Goal: Information Seeking & Learning: Learn about a topic

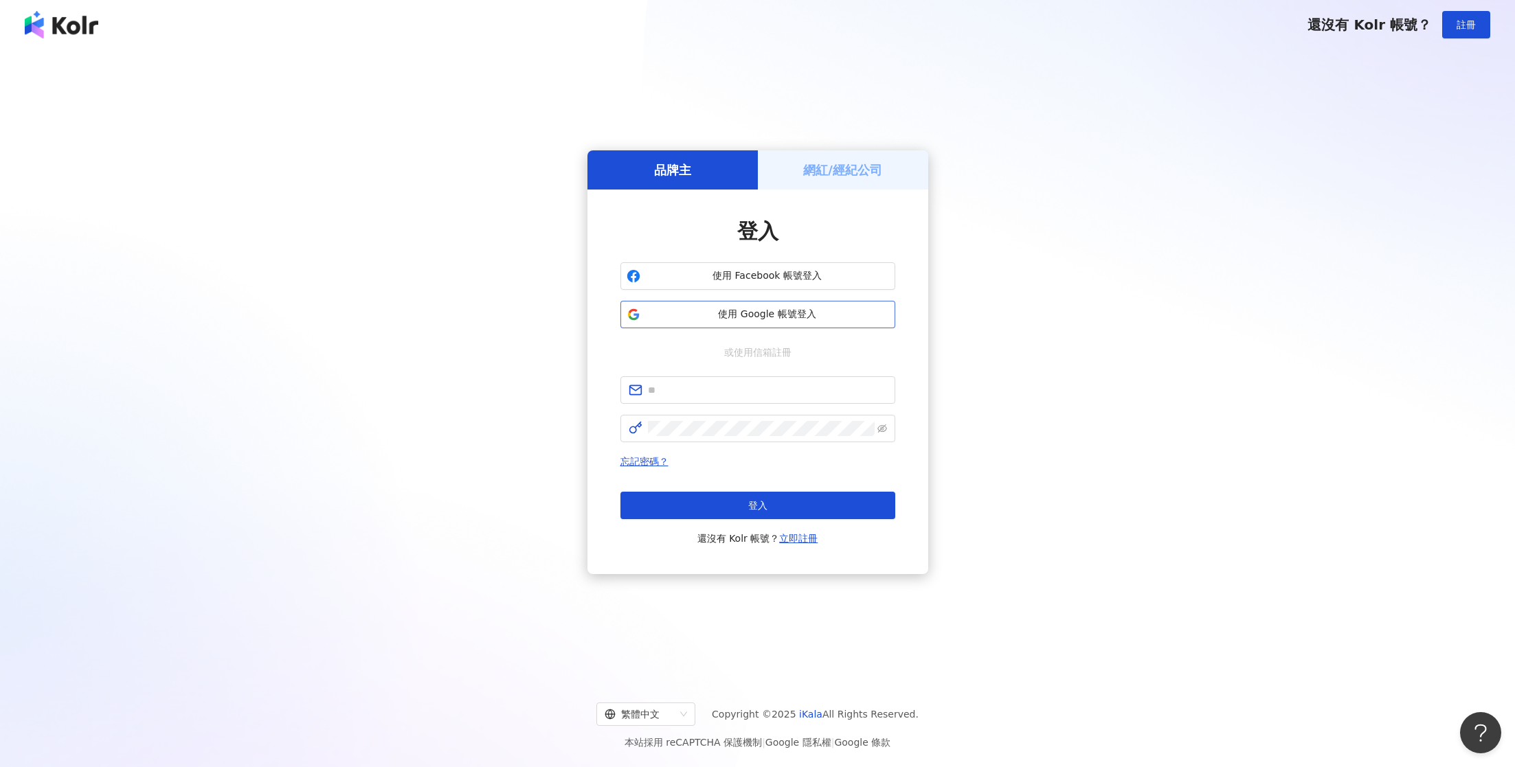
click at [742, 312] on span "使用 Google 帳號登入" at bounding box center [767, 315] width 243 height 14
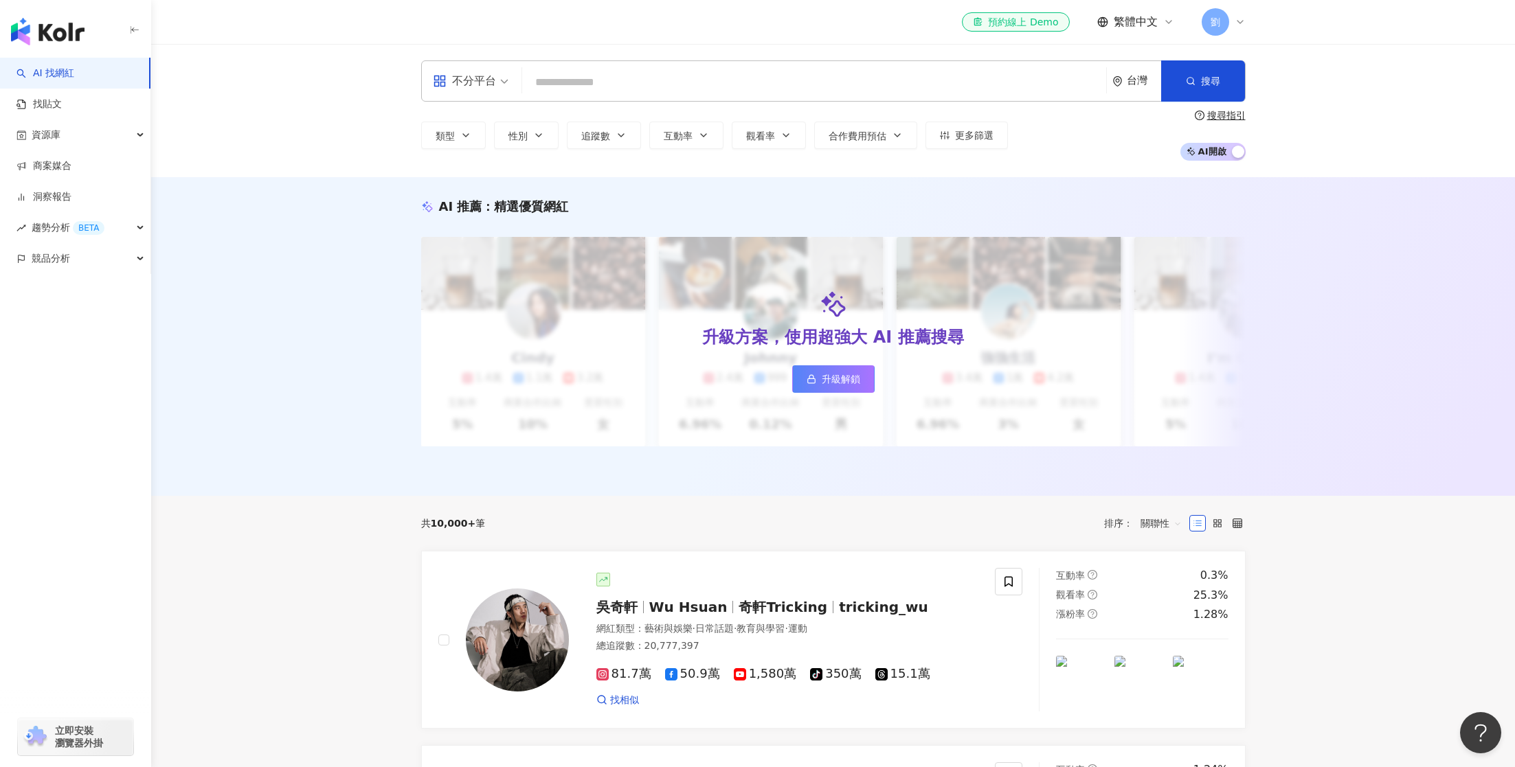
click at [559, 82] on input "search" at bounding box center [814, 82] width 573 height 26
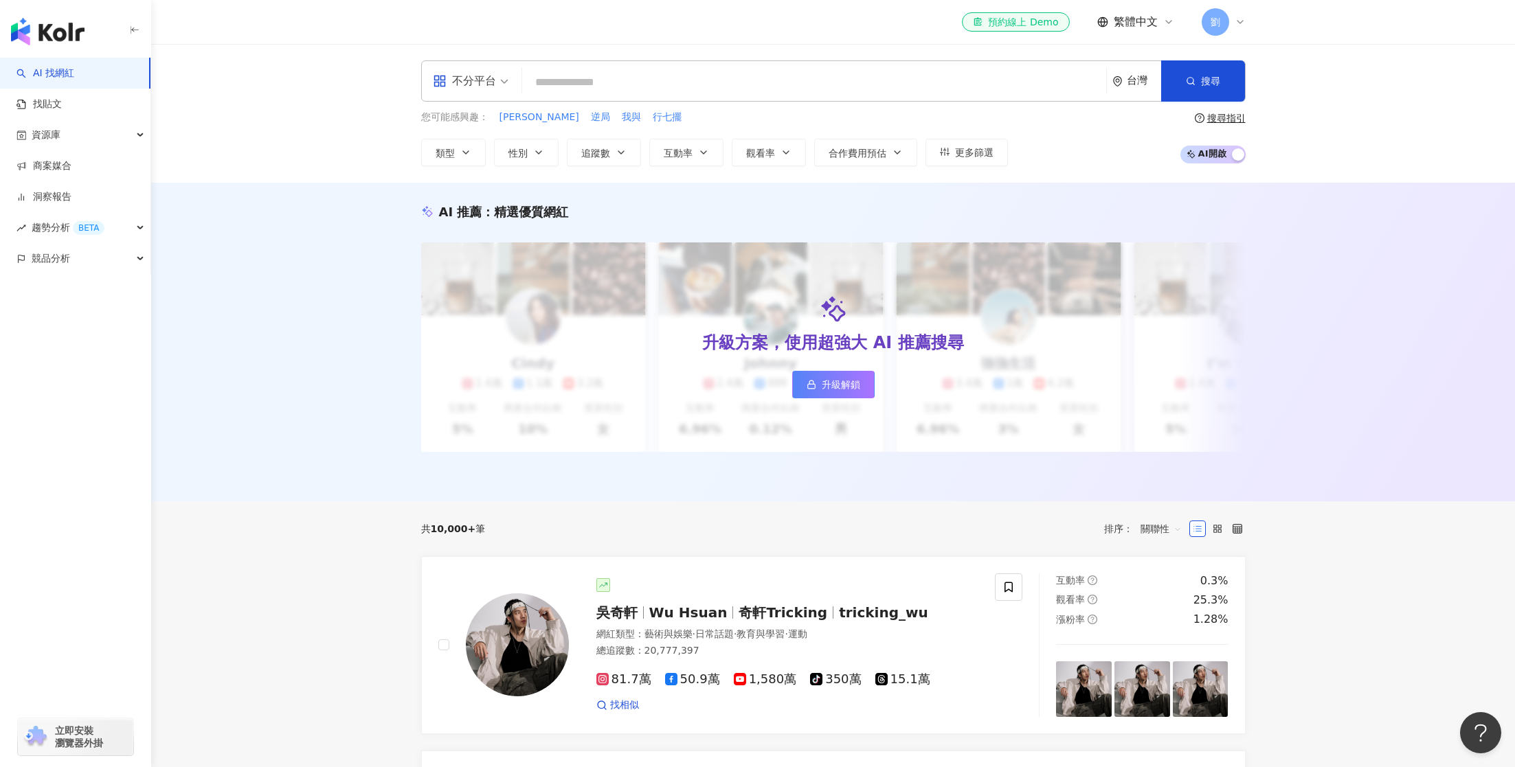
type input "**********"
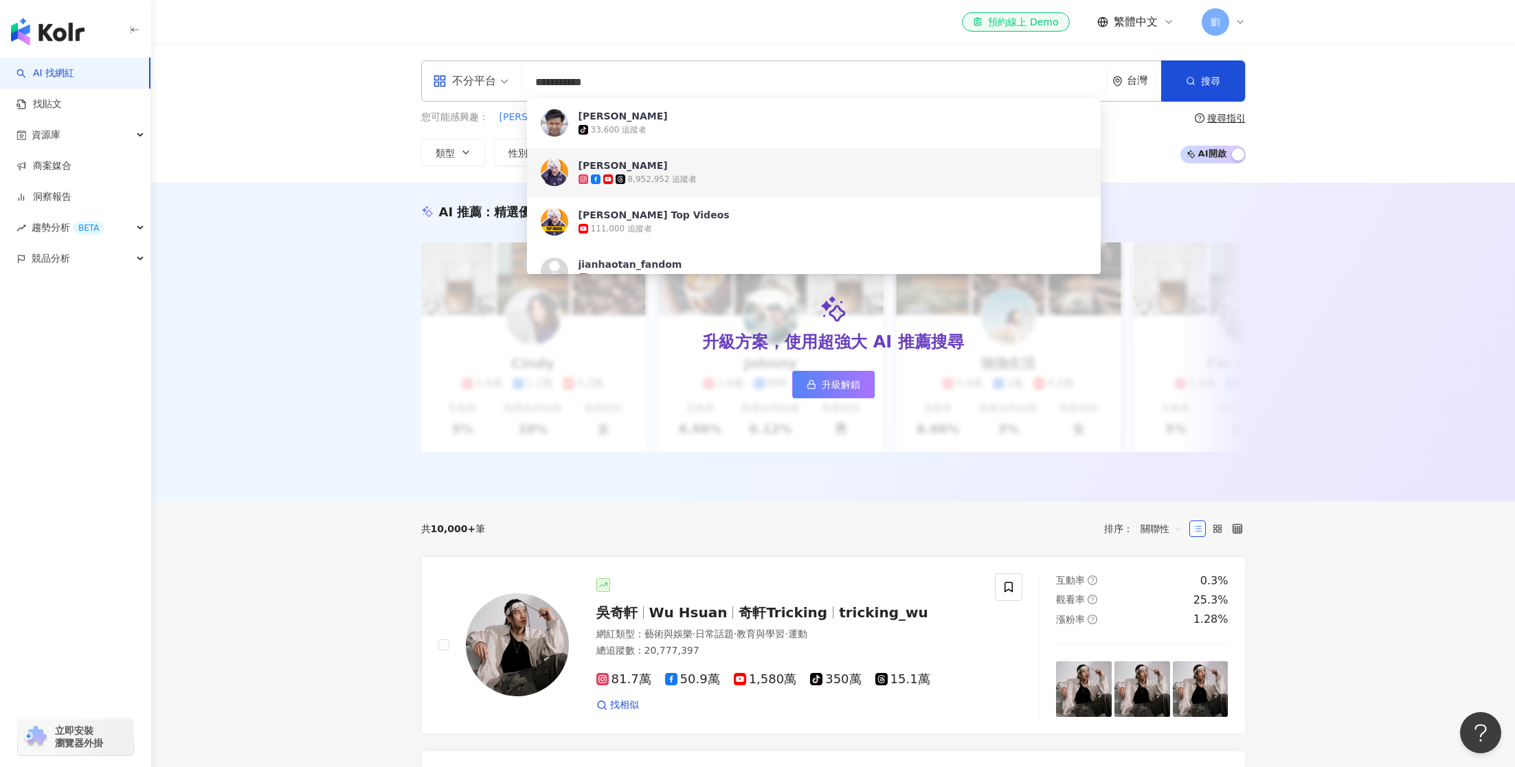
click at [741, 168] on span "[PERSON_NAME]" at bounding box center [805, 166] width 455 height 14
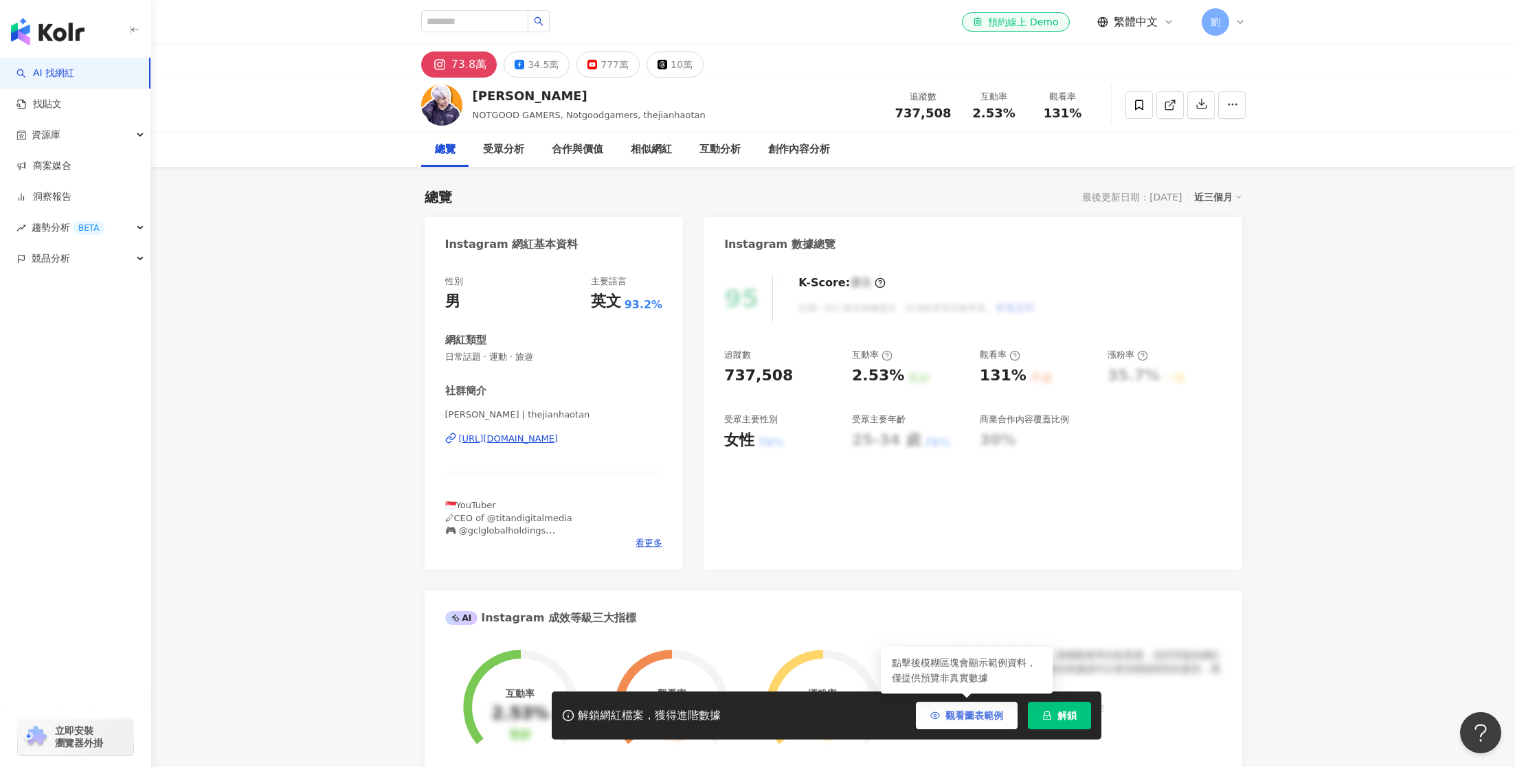
click at [955, 710] on span "觀看圖表範例" at bounding box center [974, 715] width 58 height 11
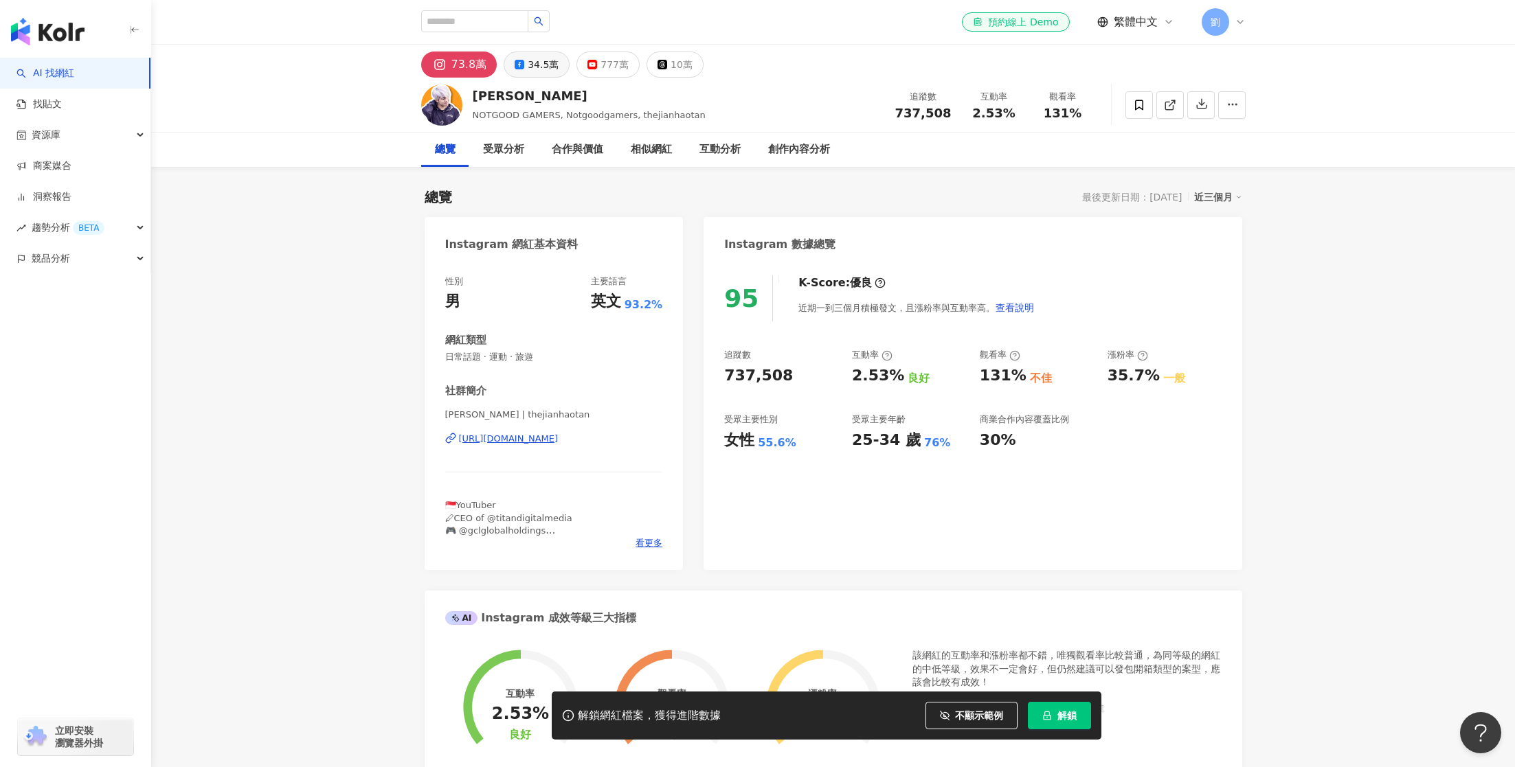
click at [531, 55] on div "34.5萬" at bounding box center [543, 64] width 31 height 19
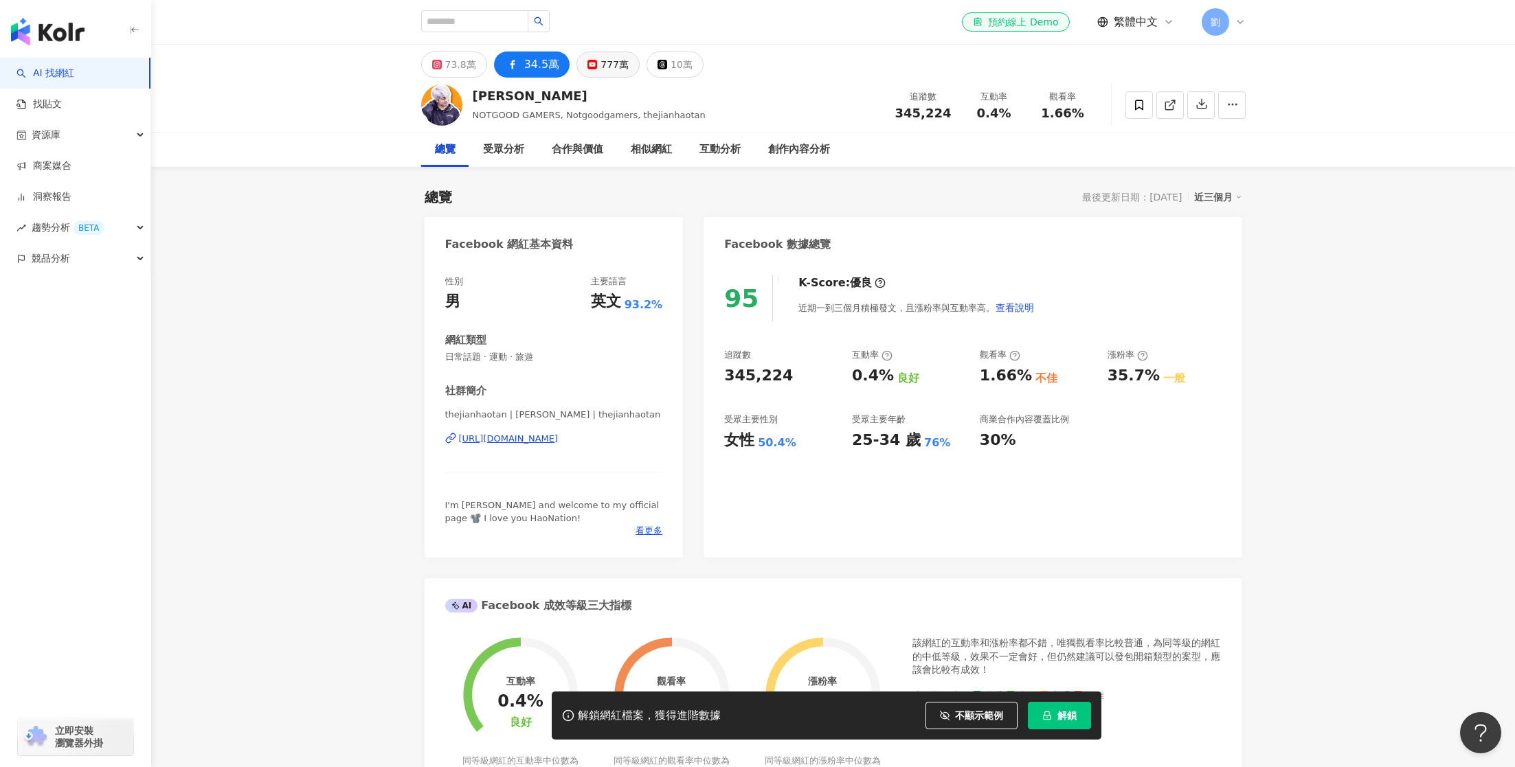
click at [585, 59] on button "777萬" at bounding box center [607, 65] width 63 height 26
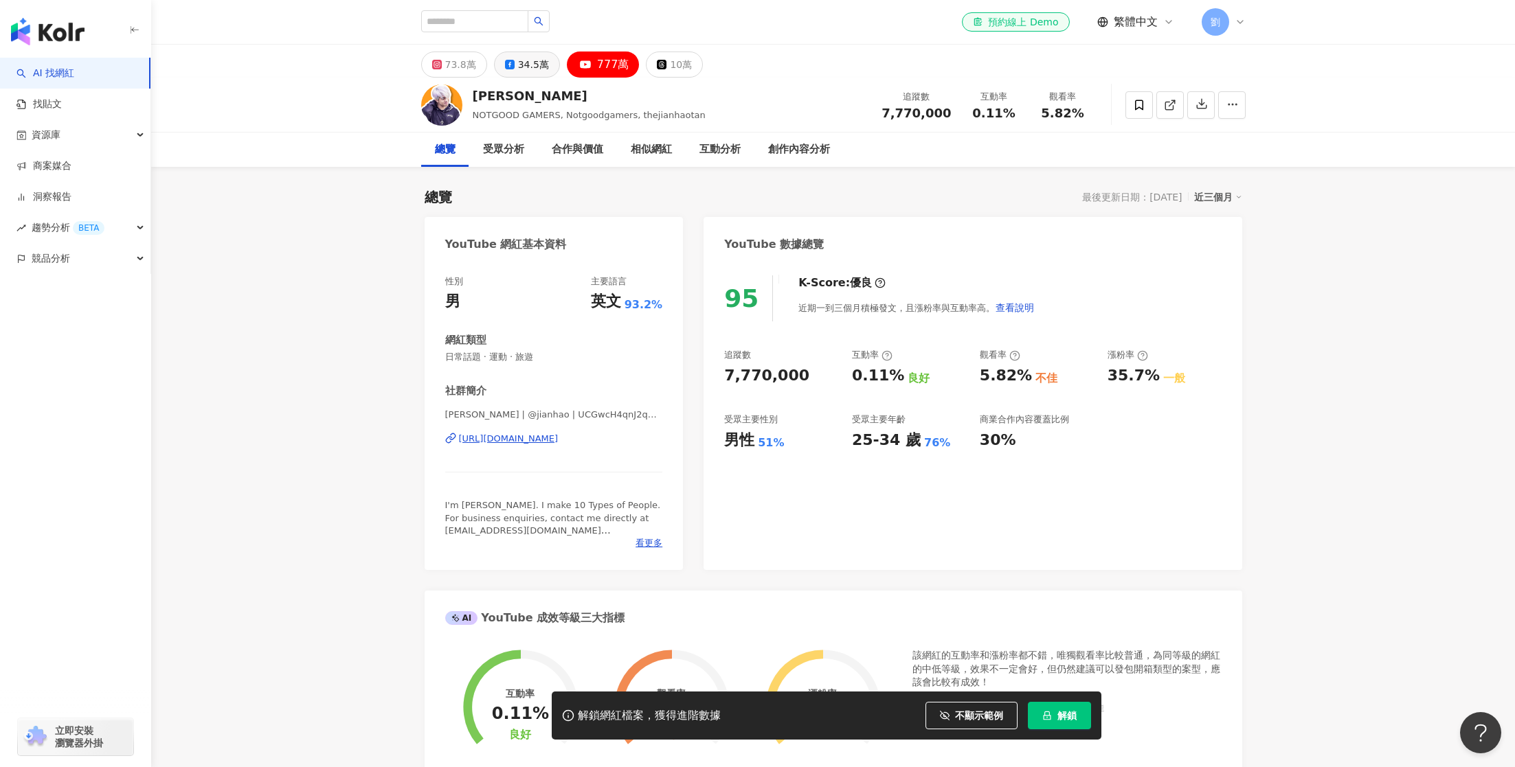
click at [507, 67] on icon at bounding box center [510, 65] width 10 height 10
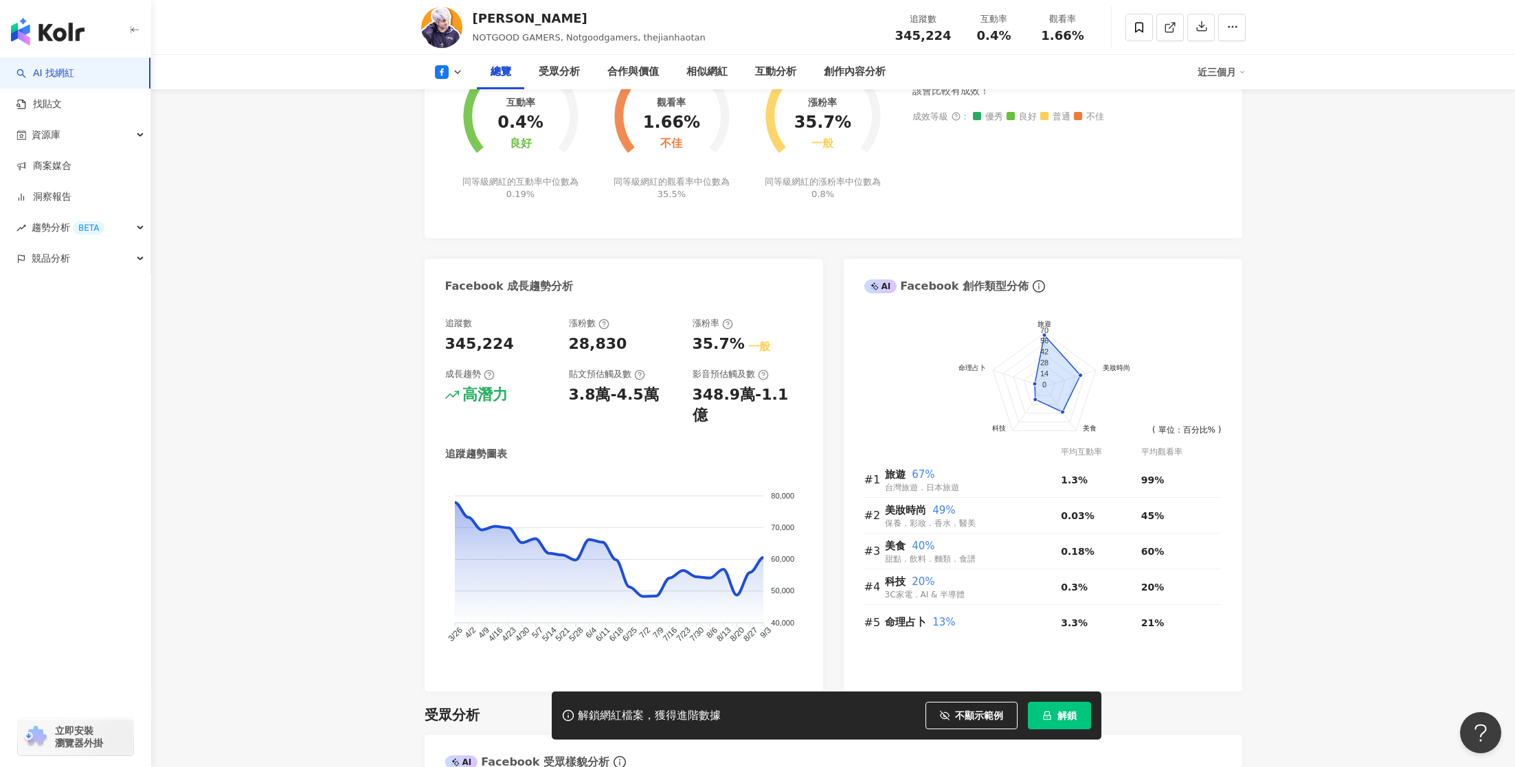
scroll to position [727, 0]
